Goal: Use online tool/utility

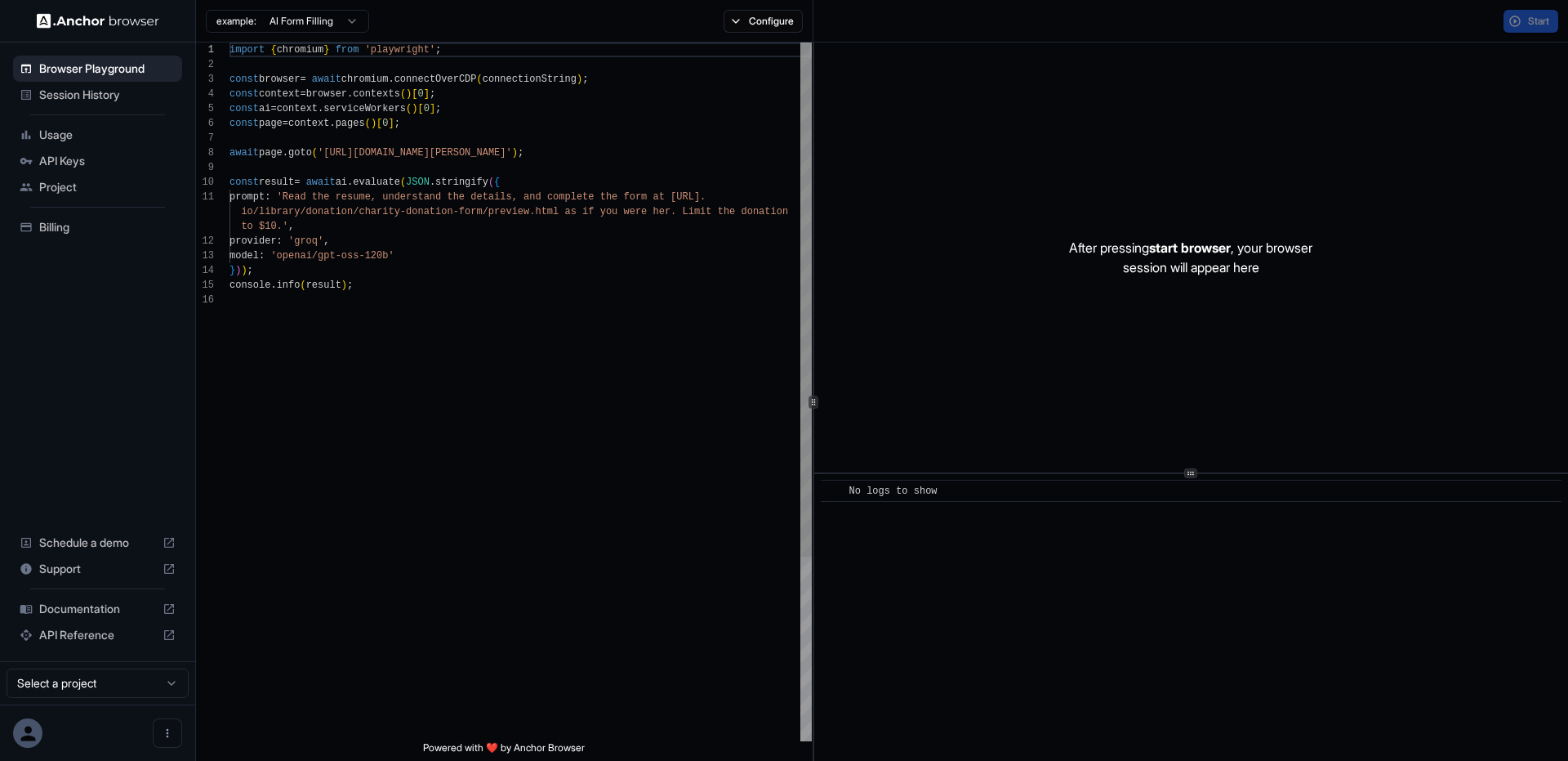
scroll to position [147, 0]
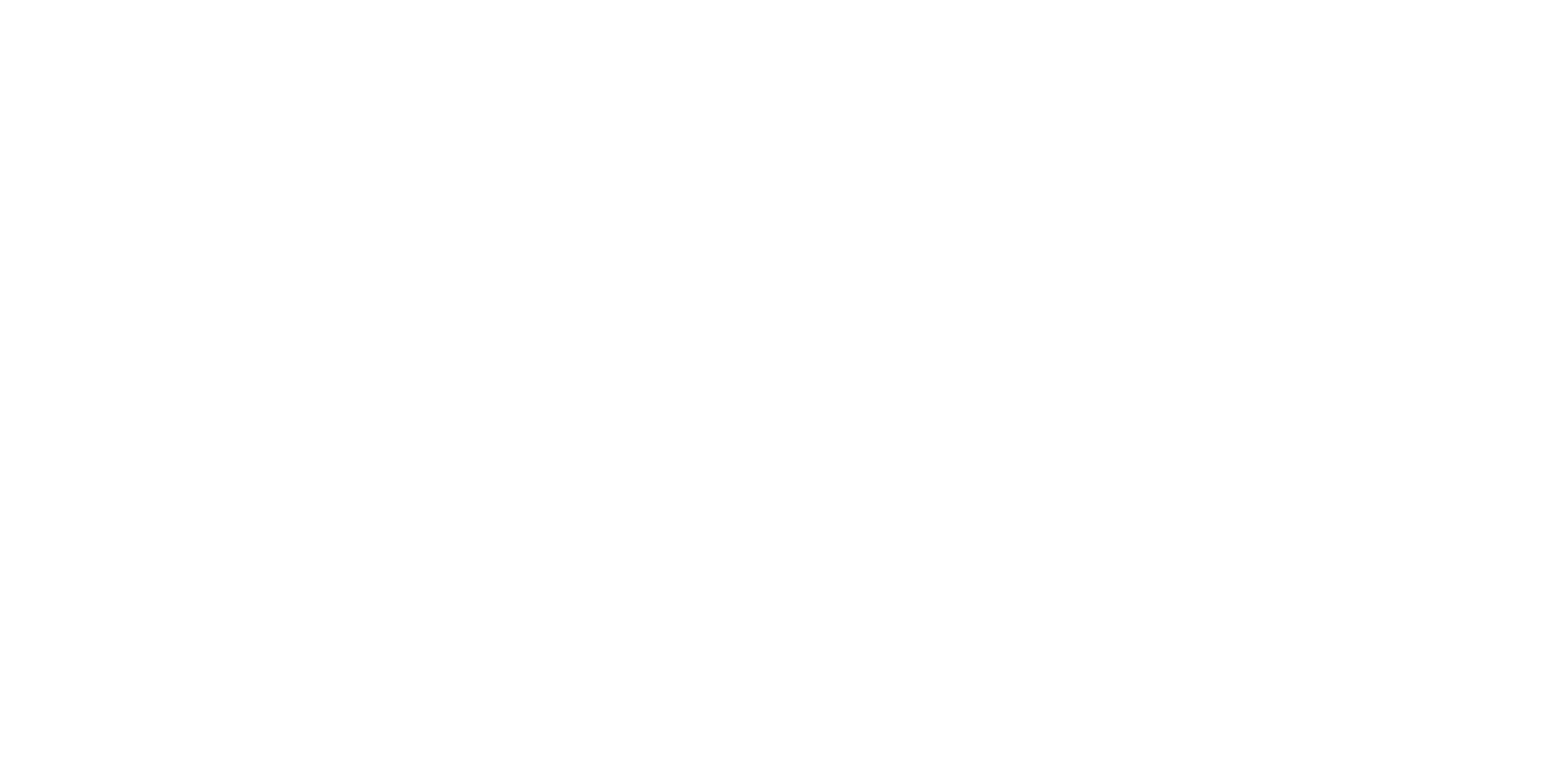
click at [406, 208] on body at bounding box center [784, 380] width 1568 height 761
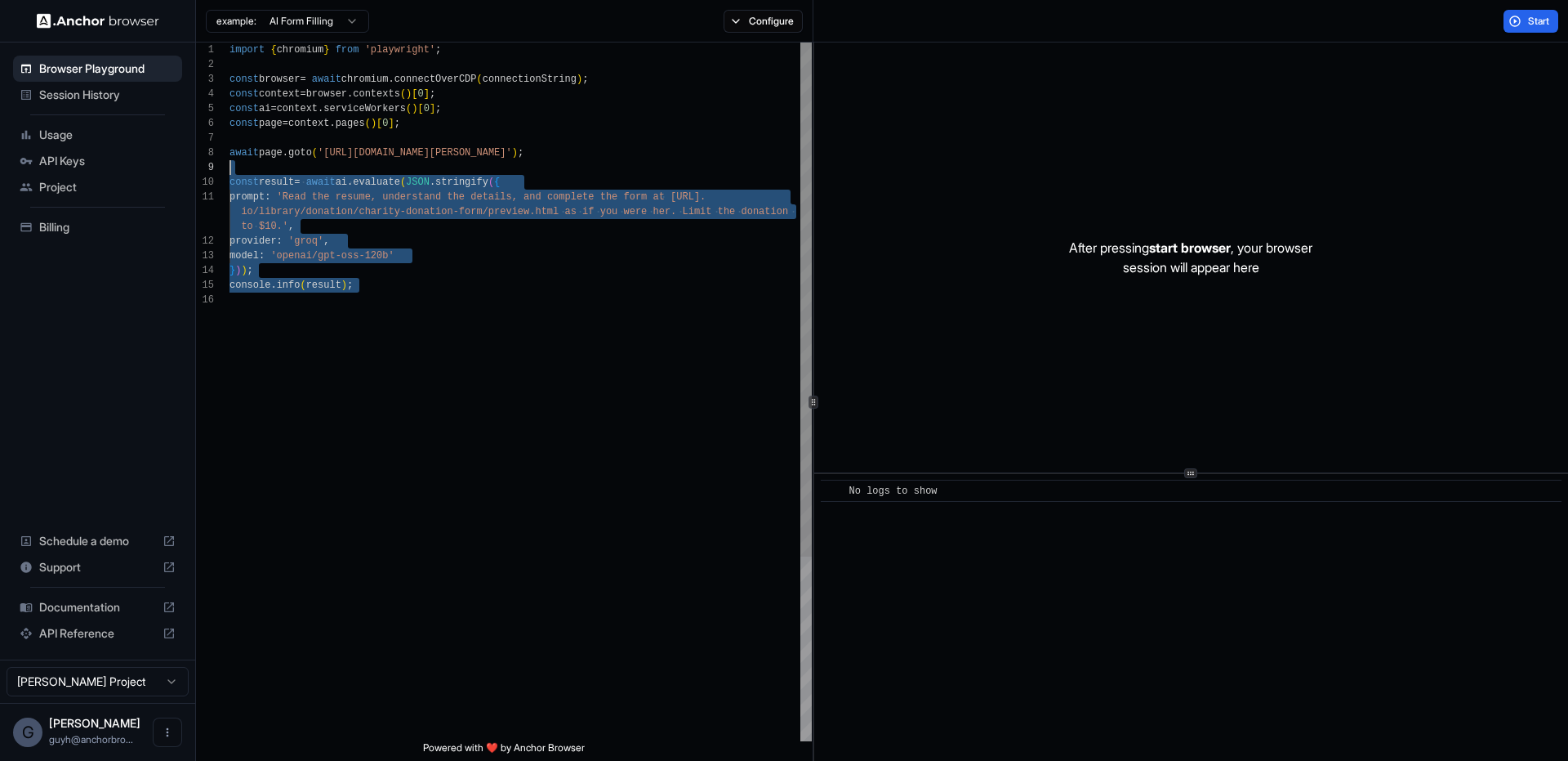
scroll to position [103, 0]
drag, startPoint x: 352, startPoint y: 267, endPoint x: 373, endPoint y: 158, distance: 111.0
click at [373, 158] on div "import { chromium } from 'playwright' ; const browser = await chromium . connec…" at bounding box center [520, 516] width 583 height 949
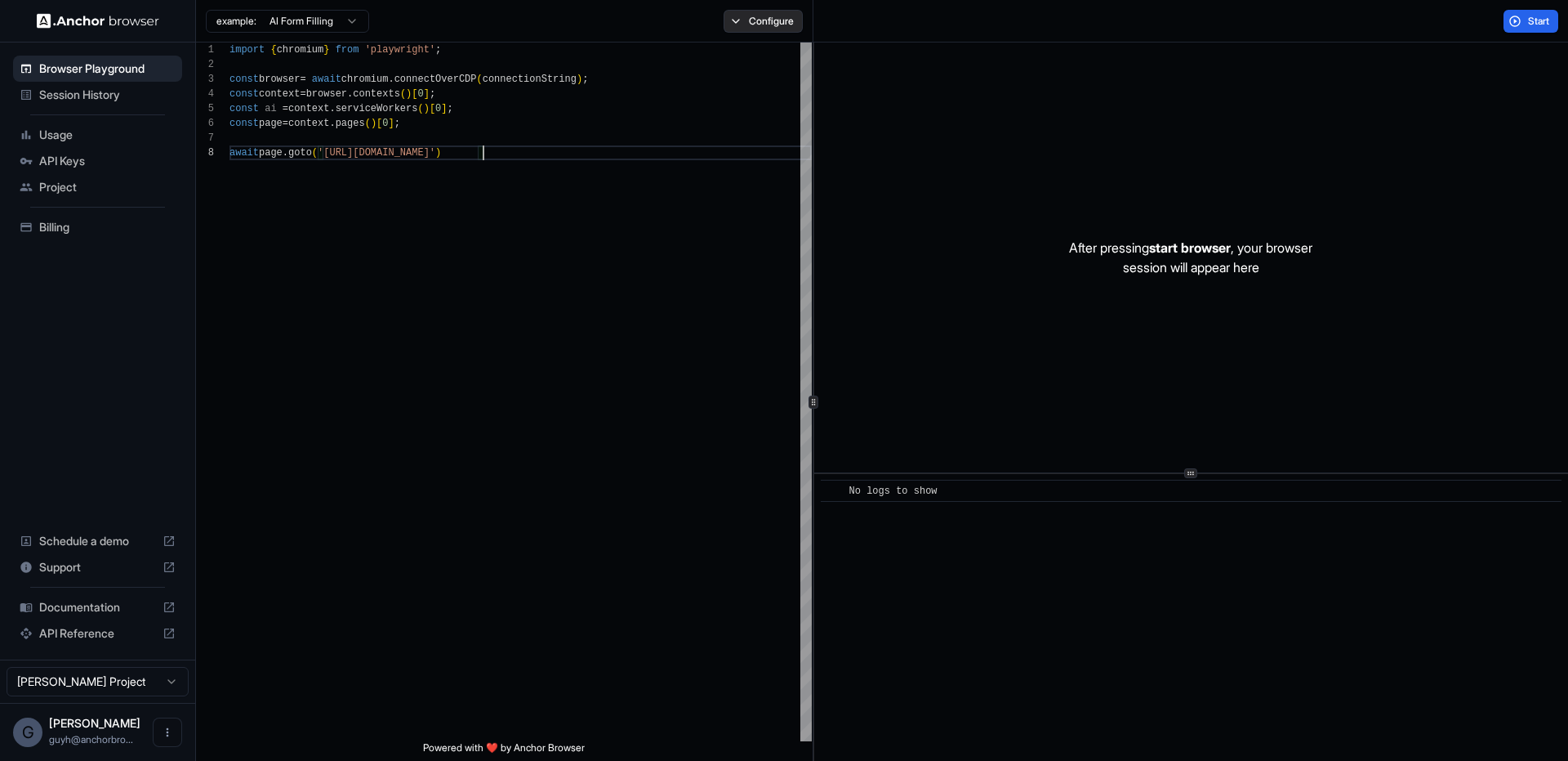
type textarea "**********"
click at [756, 12] on button "Configure" at bounding box center [763, 21] width 80 height 22
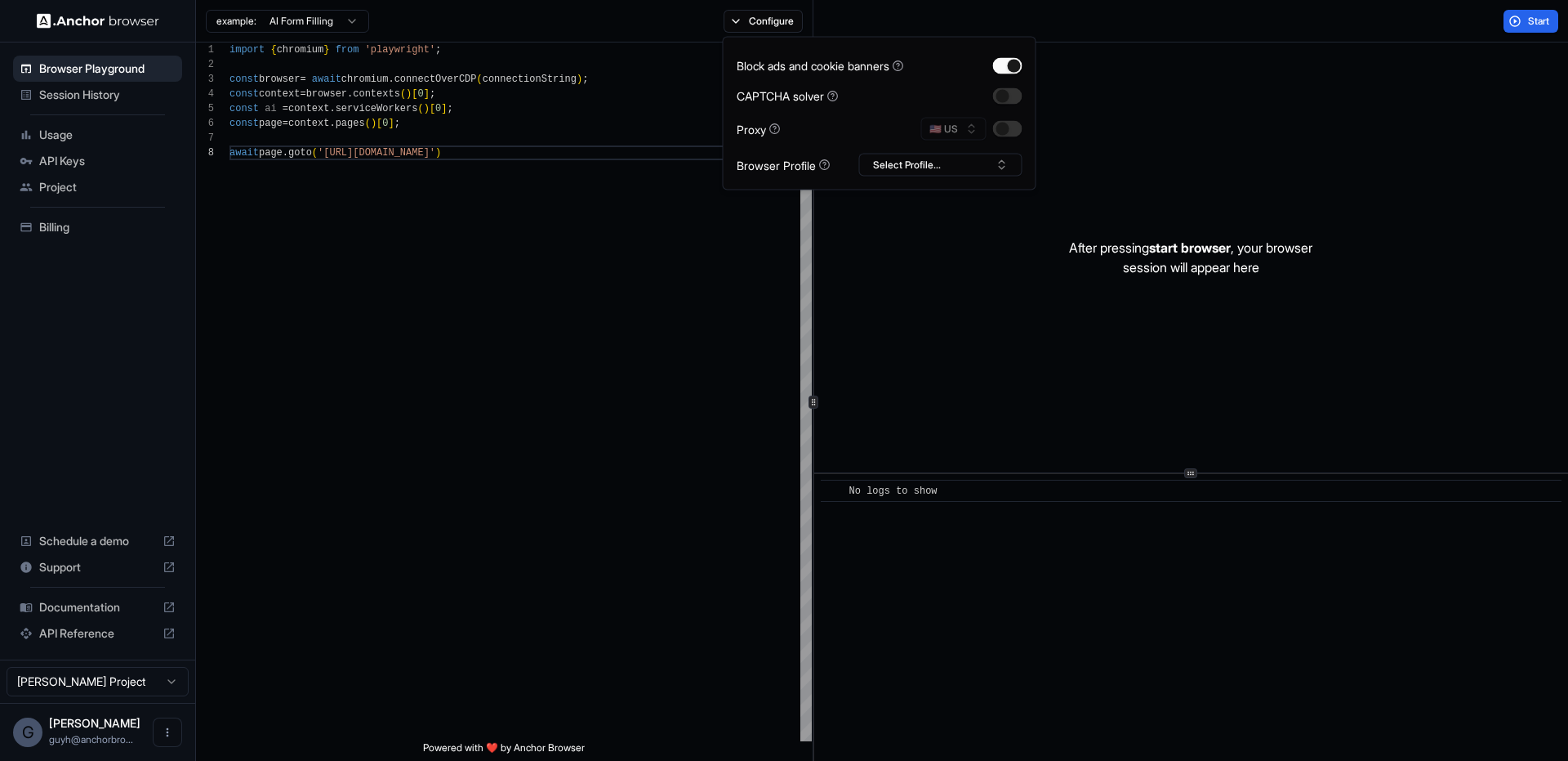
click at [977, 152] on div "Block ads and cookie banners CAPTCHA solver Proxy 🇺🇸 US Browser Profile Select …" at bounding box center [879, 114] width 286 height 126
click at [992, 131] on div "🇺🇸 US" at bounding box center [972, 129] width 101 height 22
click at [1022, 129] on div "Block ads and cookie banners CAPTCHA solver Proxy 🇺🇸 US Browser Profile Select …" at bounding box center [879, 114] width 314 height 154
click at [1017, 131] on button "button" at bounding box center [1008, 129] width 29 height 16
click at [672, 329] on div "import { chromium } from 'playwright' ; const browser = await chromium . connec…" at bounding box center [520, 443] width 583 height 802
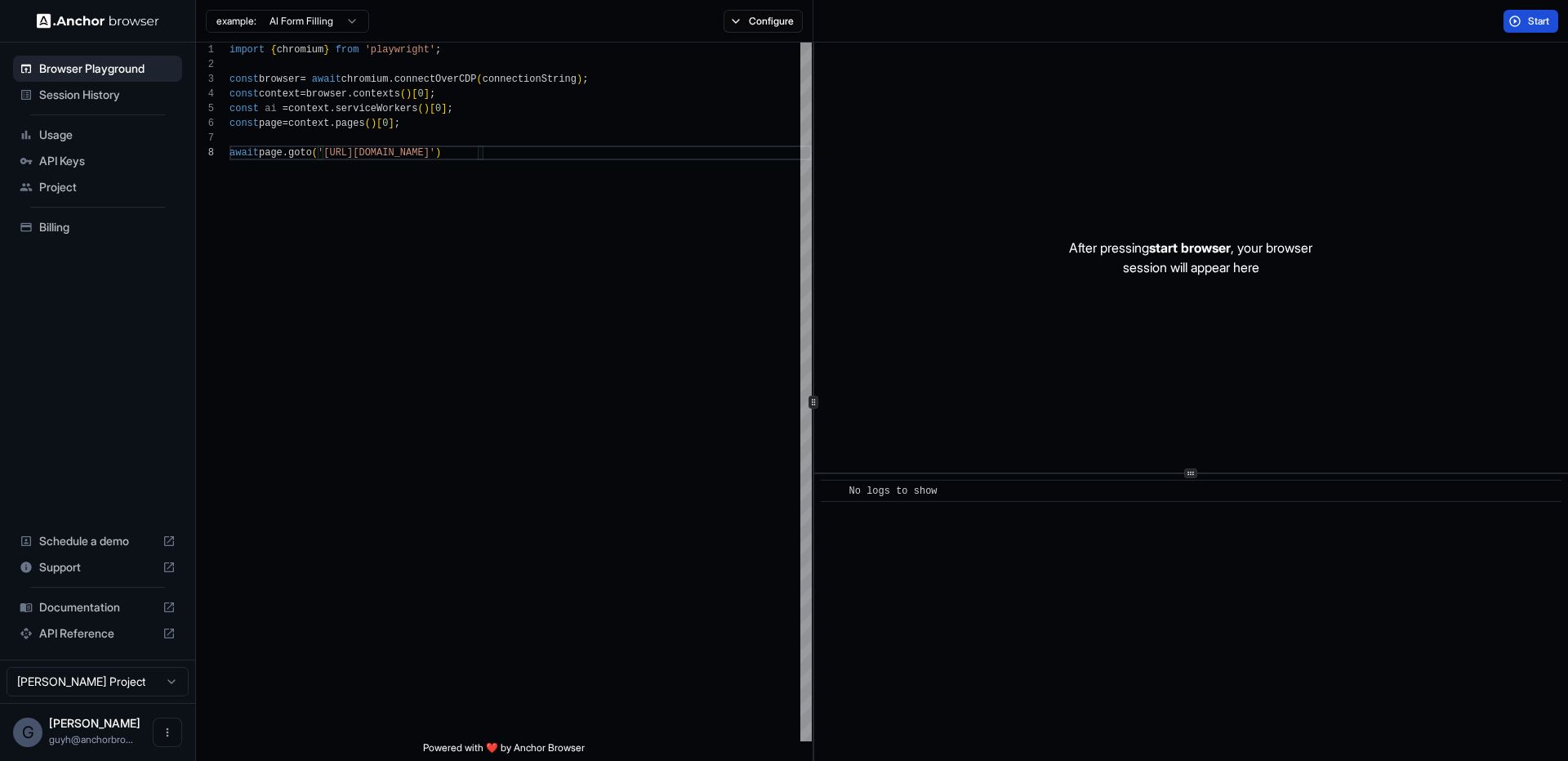
click at [1503, 14] on button "Start" at bounding box center [1530, 21] width 54 height 22
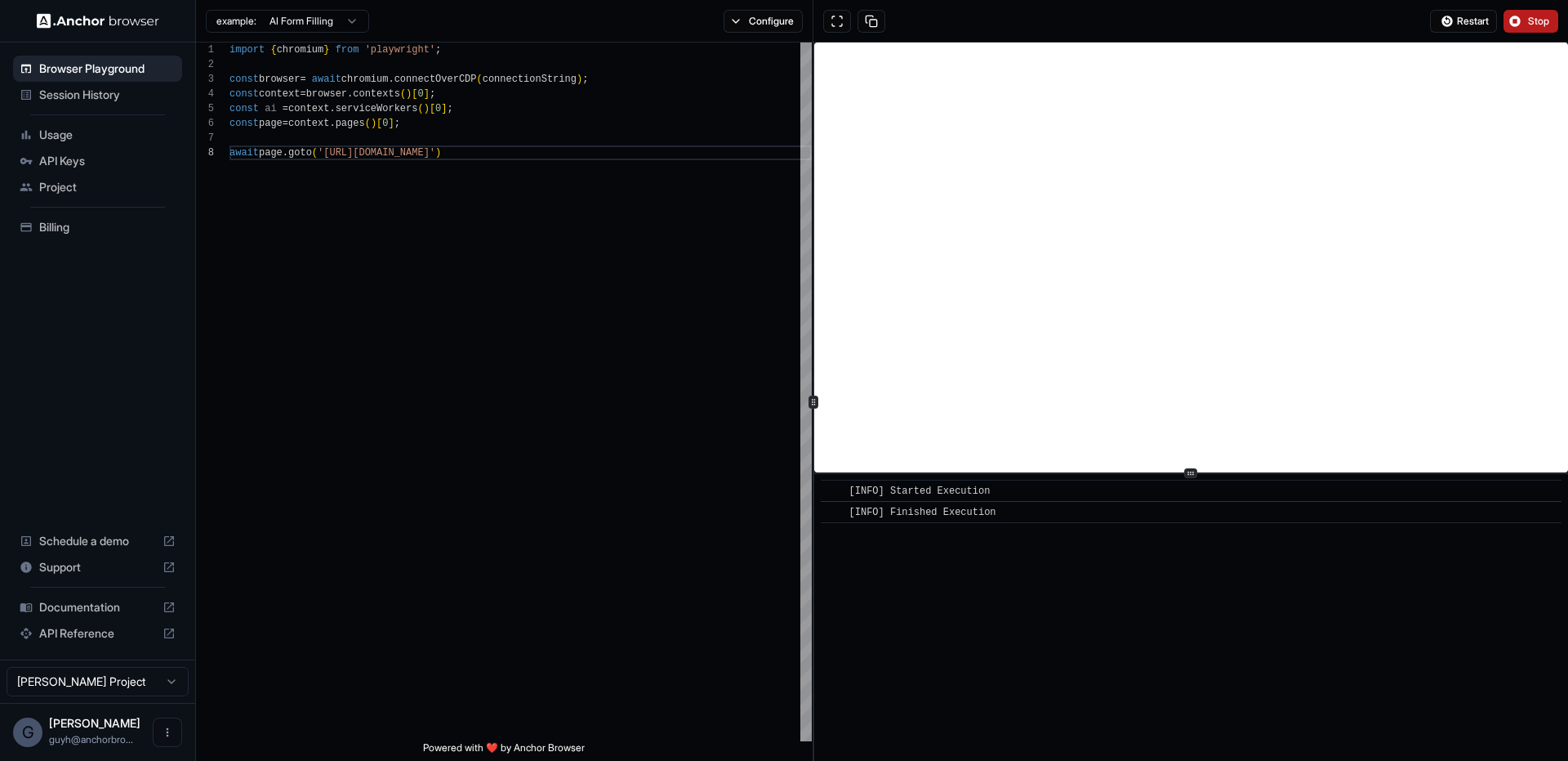
click at [1527, 13] on button "Stop" at bounding box center [1530, 21] width 54 height 22
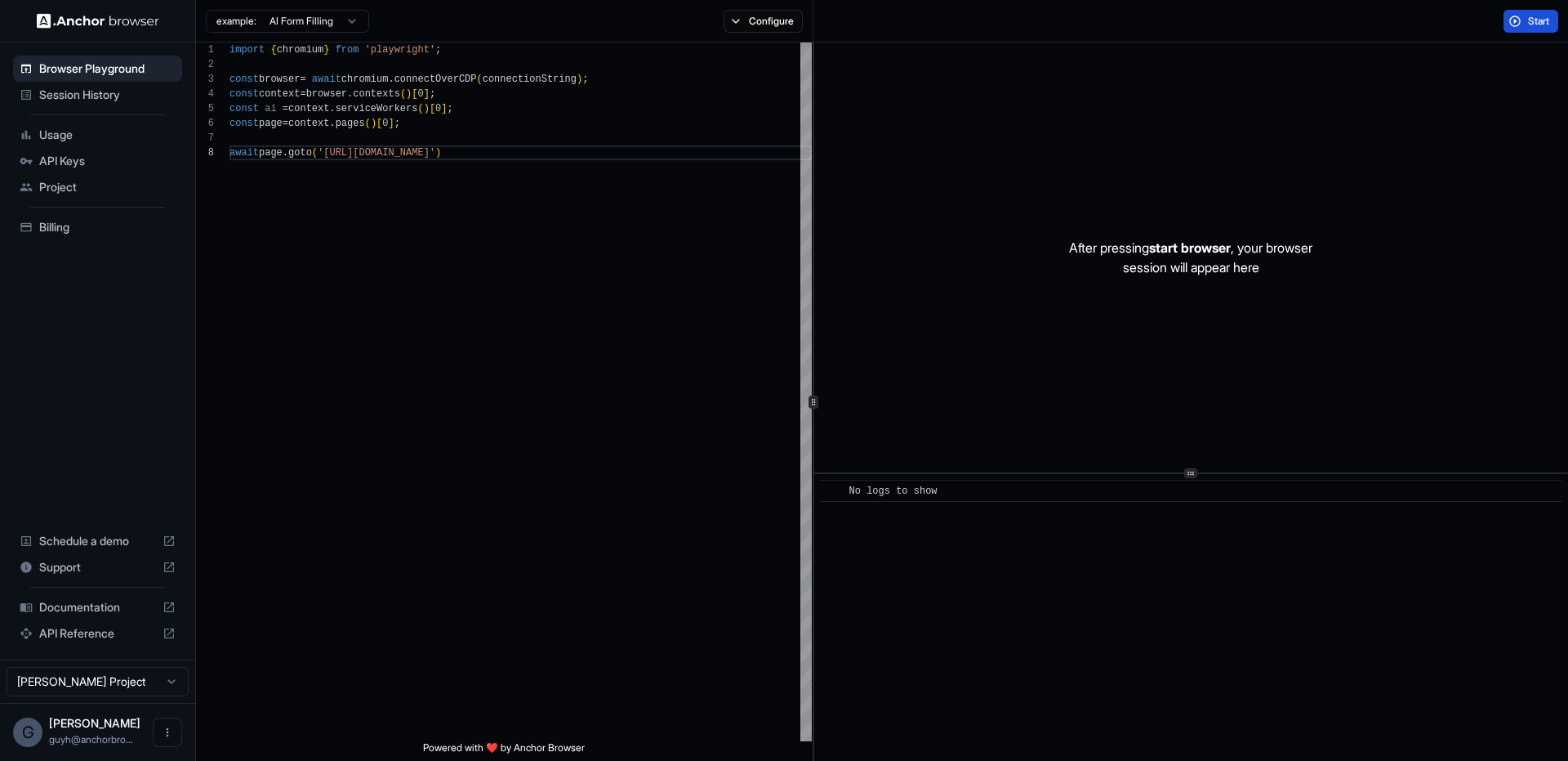
click at [1537, 15] on span "Start" at bounding box center [1539, 21] width 22 height 13
